Goal: Use online tool/utility: Use online tool/utility

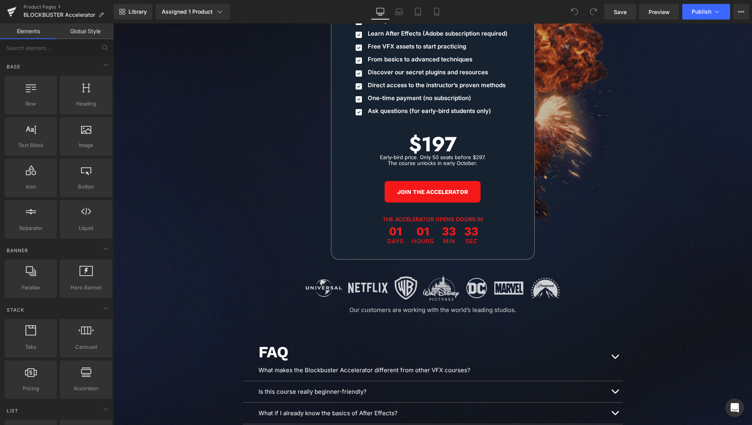
scroll to position [3812, 0]
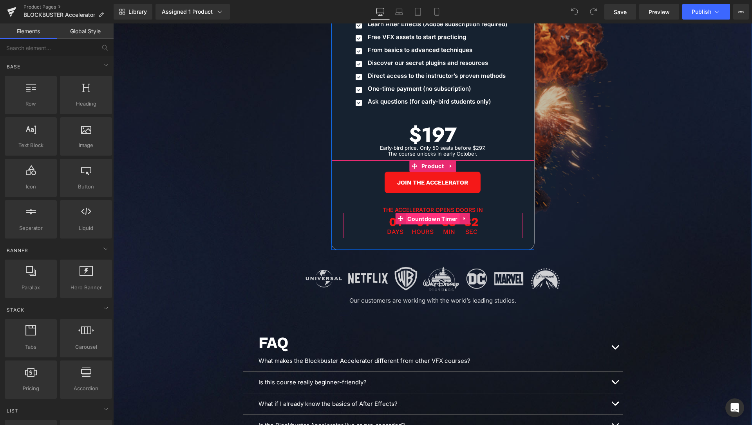
click at [426, 213] on span "Countdown Timer" at bounding box center [432, 219] width 54 height 12
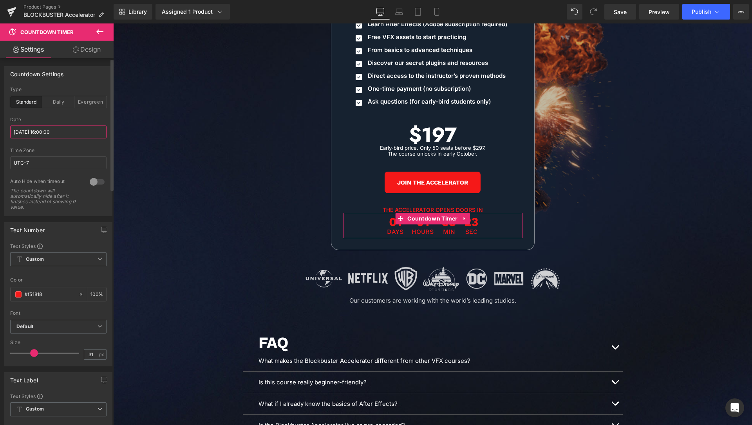
click at [20, 131] on input "[DATE] 16:00:00" at bounding box center [58, 132] width 96 height 13
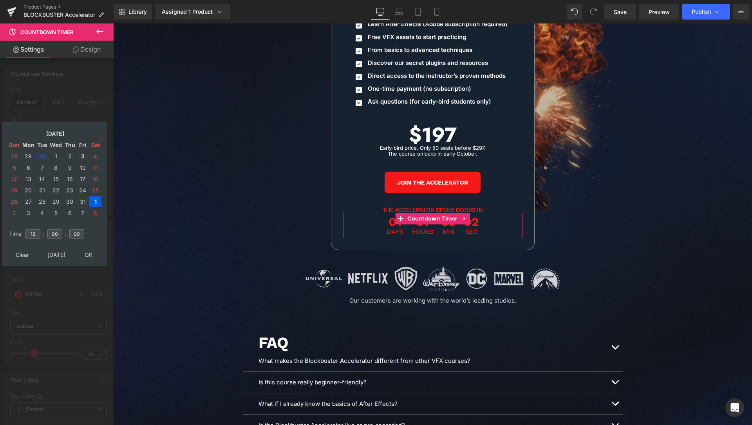
click at [82, 156] on td "3" at bounding box center [83, 156] width 12 height 11
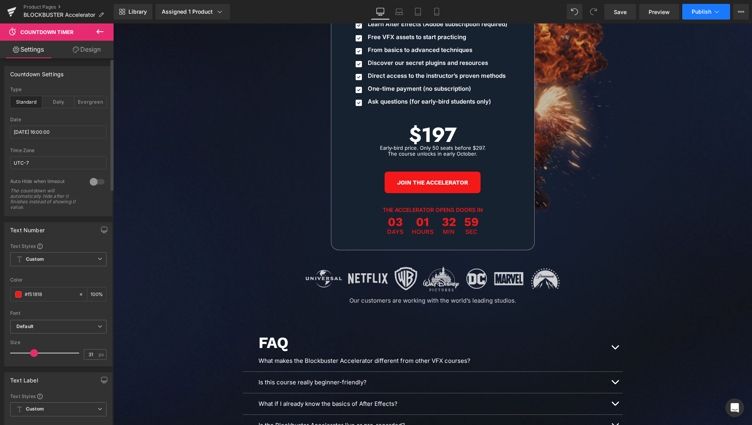
click at [715, 10] on icon at bounding box center [716, 12] width 8 height 8
click at [438, 9] on icon at bounding box center [437, 12] width 8 height 8
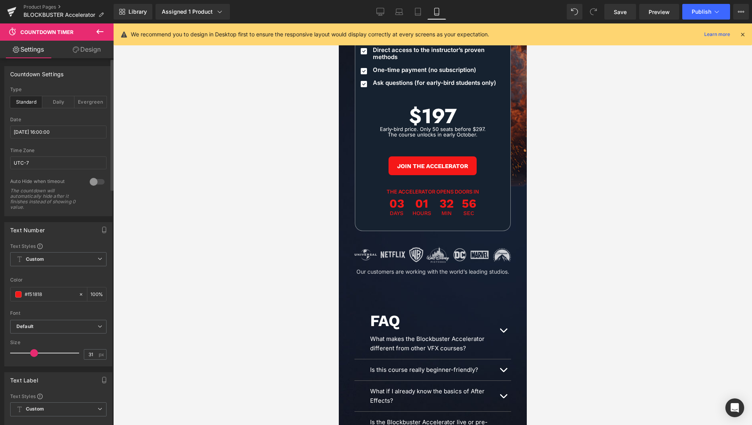
scroll to position [3680, 0]
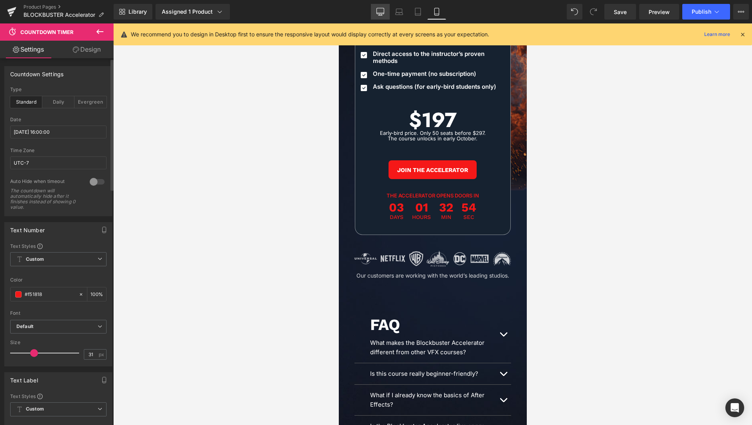
click at [384, 10] on icon at bounding box center [380, 11] width 7 height 6
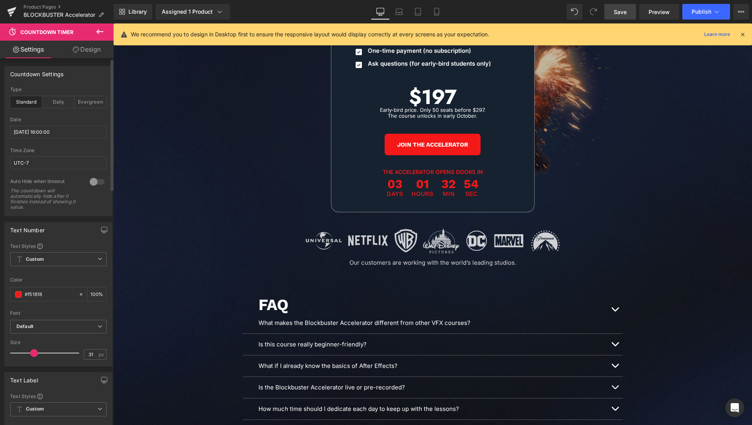
scroll to position [3858, 0]
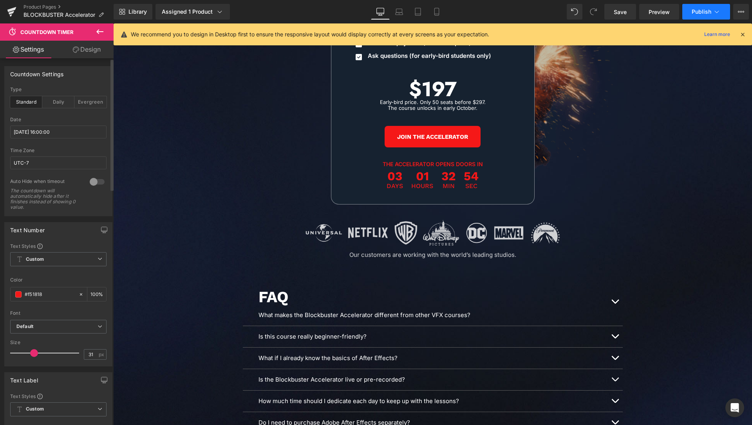
click at [723, 9] on button "Publish" at bounding box center [706, 12] width 48 height 16
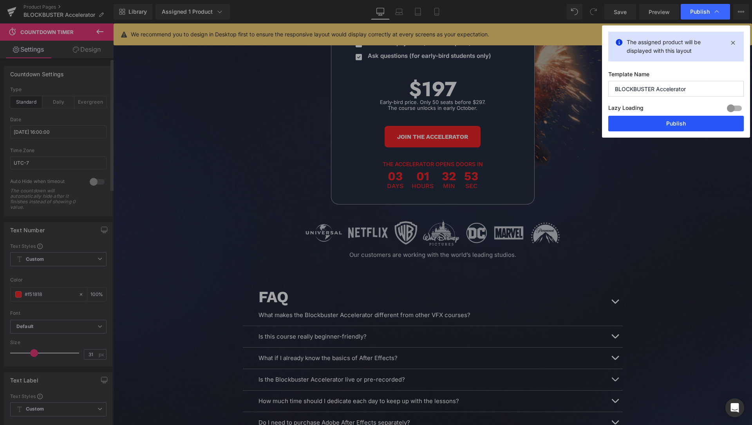
click at [681, 121] on button "Publish" at bounding box center [675, 124] width 135 height 16
